Goal: Navigation & Orientation: Find specific page/section

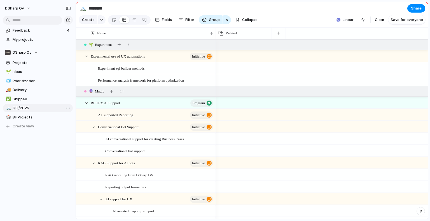
click at [15, 107] on span "Q3 /2025" at bounding box center [42, 109] width 58 height 6
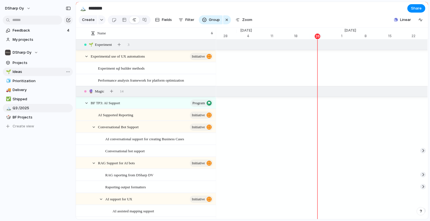
scroll to position [0, 3662]
click at [17, 74] on span "Ideas" at bounding box center [42, 72] width 58 height 6
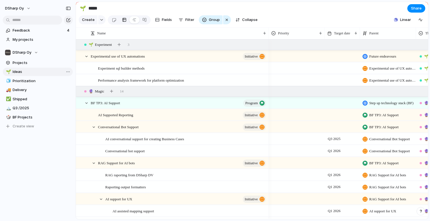
type input "*****"
click at [24, 31] on span "Feedback" at bounding box center [39, 31] width 53 height 6
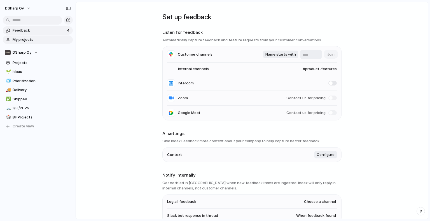
click at [19, 39] on span "My projects" at bounding box center [42, 40] width 58 height 6
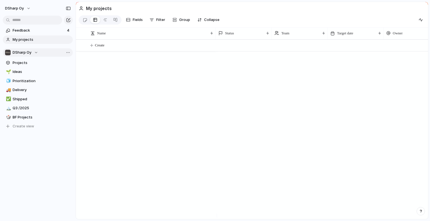
click at [20, 51] on span "DSharp Oy" at bounding box center [22, 53] width 19 height 6
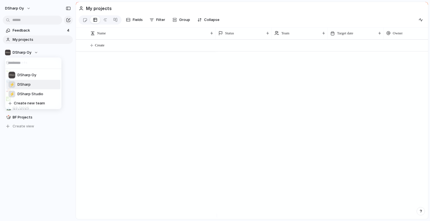
click at [28, 82] on span "DSharp" at bounding box center [23, 85] width 13 height 6
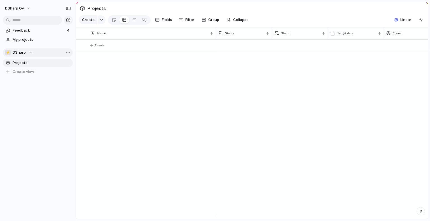
click at [27, 54] on div "⚡ DSharp" at bounding box center [18, 53] width 27 height 6
click at [30, 51] on div "⚡ DSharp" at bounding box center [18, 53] width 27 height 6
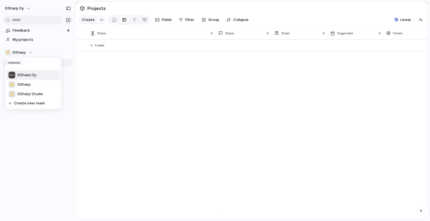
click at [27, 72] on div "DSharp Oy" at bounding box center [22, 75] width 28 height 7
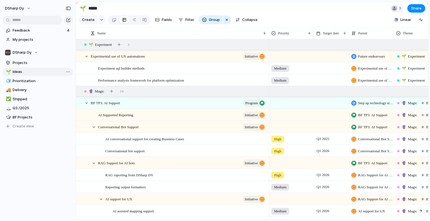
click at [24, 74] on span "Ideas" at bounding box center [42, 72] width 58 height 6
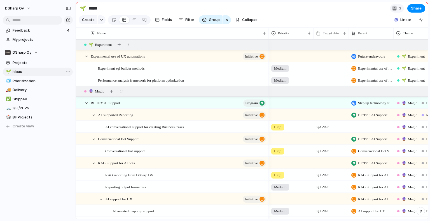
click at [19, 68] on link "🌱 Ideas" at bounding box center [38, 72] width 70 height 8
click at [13, 71] on span "Ideas" at bounding box center [42, 72] width 58 height 6
click at [25, 63] on span "Projects" at bounding box center [42, 63] width 58 height 6
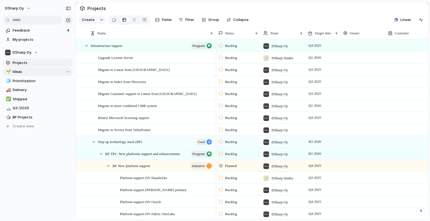
click at [14, 68] on link "🌱 Ideas" at bounding box center [38, 72] width 70 height 8
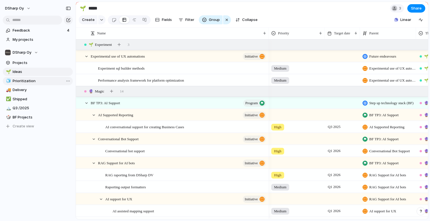
click at [18, 84] on link "🧊 Prioritization" at bounding box center [38, 81] width 70 height 8
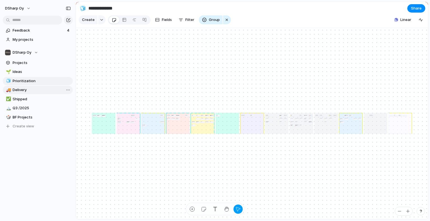
click at [16, 93] on link "🚚 Delivery" at bounding box center [38, 90] width 70 height 8
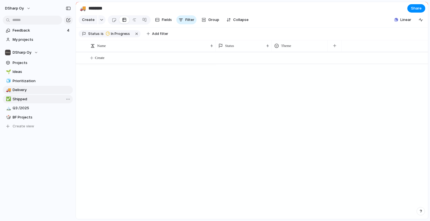
click at [17, 101] on span "Shipped" at bounding box center [42, 100] width 58 height 6
click at [18, 108] on span "Q3 /2025" at bounding box center [42, 109] width 58 height 6
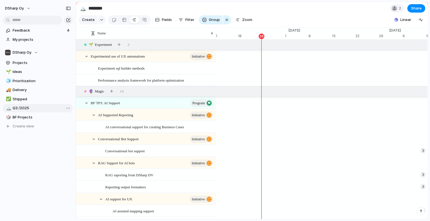
scroll to position [0, 3718]
click at [23, 117] on span "BF Projects" at bounding box center [42, 118] width 58 height 6
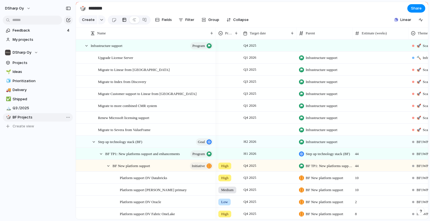
type input "**********"
